Goal: Task Accomplishment & Management: Manage account settings

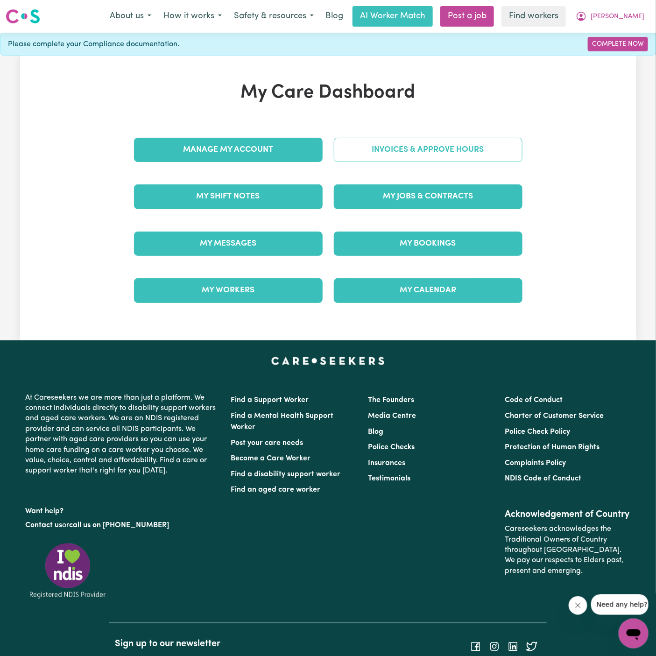
click at [432, 153] on link "Invoices & Approve Hours" at bounding box center [428, 150] width 189 height 24
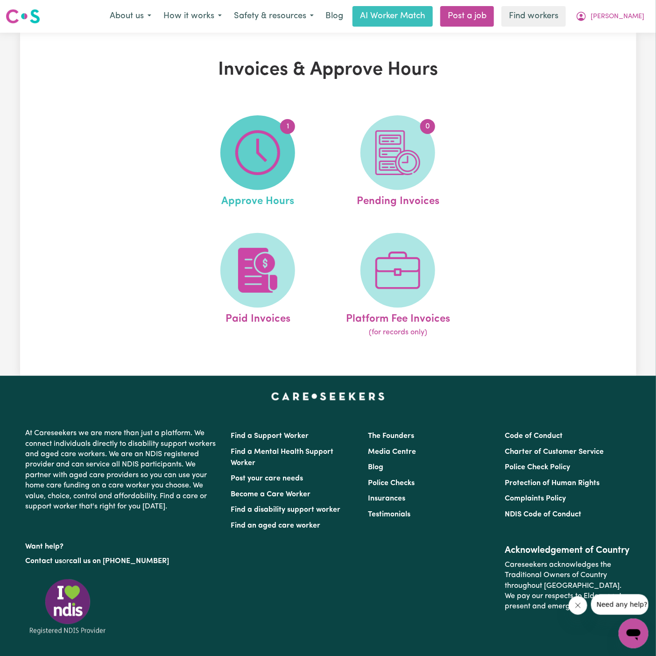
click at [261, 154] on img at bounding box center [257, 152] width 45 height 45
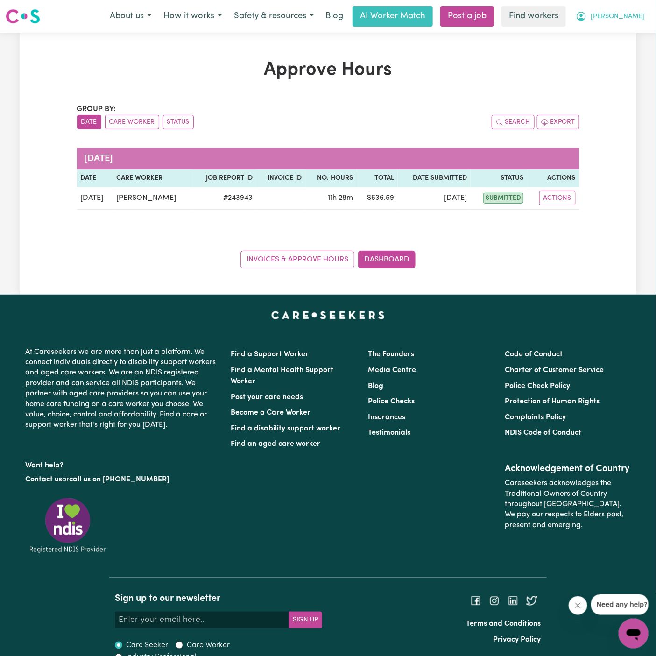
click at [631, 19] on span "[PERSON_NAME]" at bounding box center [617, 17] width 54 height 10
click at [629, 49] on link "Logout" at bounding box center [613, 54] width 74 height 18
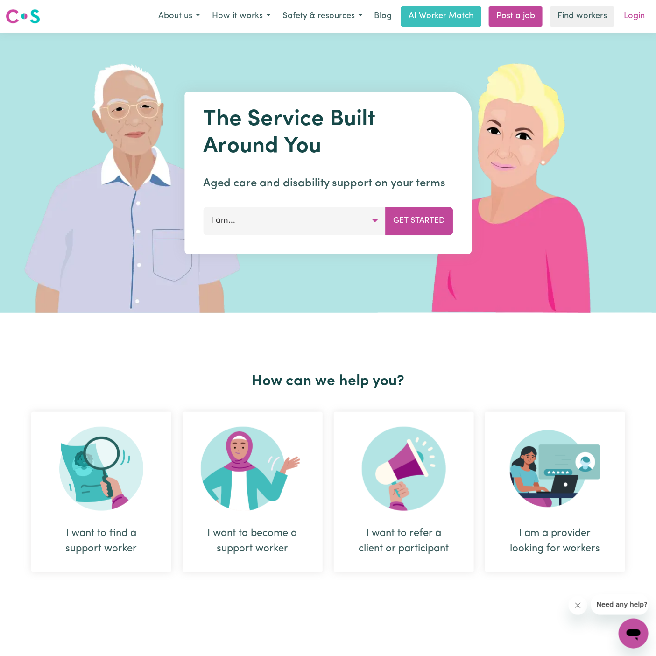
click at [638, 9] on link "Login" at bounding box center [634, 16] width 32 height 21
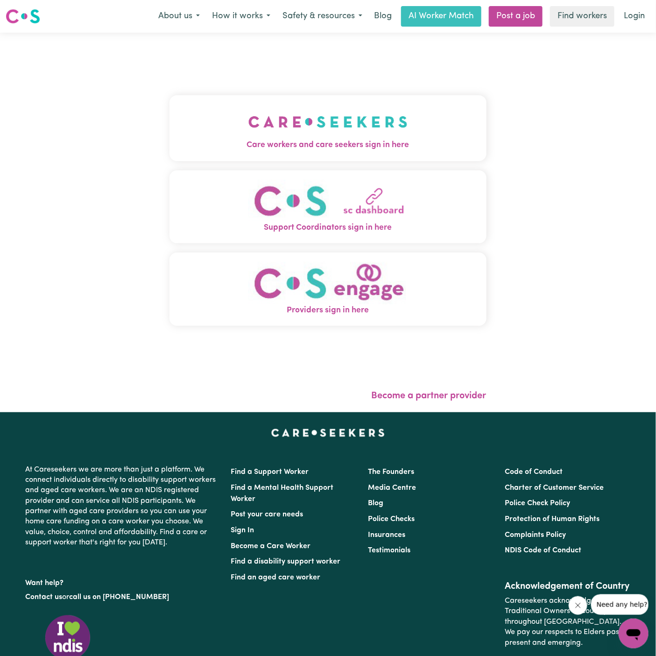
click at [348, 110] on img "Care workers and care seekers sign in here" at bounding box center [327, 122] width 159 height 35
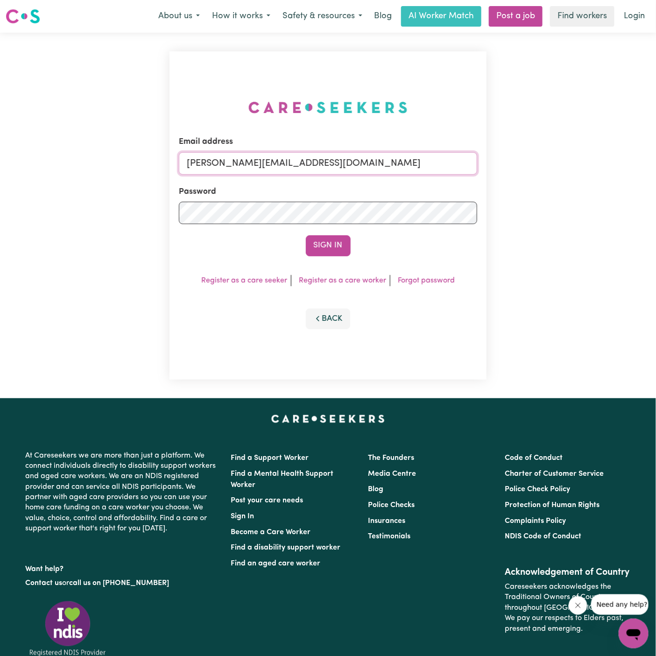
click at [338, 162] on input "[PERSON_NAME][EMAIL_ADDRESS][DOMAIN_NAME]" at bounding box center [328, 163] width 298 height 22
drag, startPoint x: 236, startPoint y: 164, endPoint x: 642, endPoint y: 178, distance: 406.8
click at [642, 178] on div "Email address [EMAIL_ADDRESS][DOMAIN_NAME] Password Sign In Register as a care …" at bounding box center [328, 215] width 656 height 365
type input "[EMAIL_ADDRESS][DOMAIN_NAME]"
click at [306, 235] on button "Sign In" at bounding box center [328, 245] width 45 height 21
